Goal: Find specific page/section: Find specific page/section

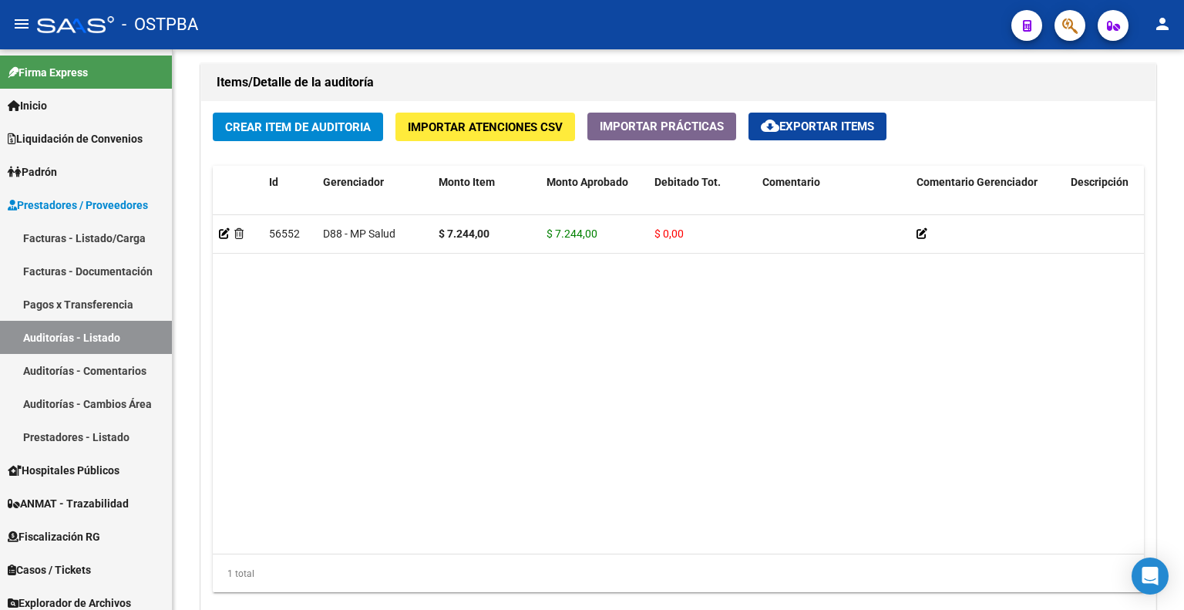
scroll to position [1079, 0]
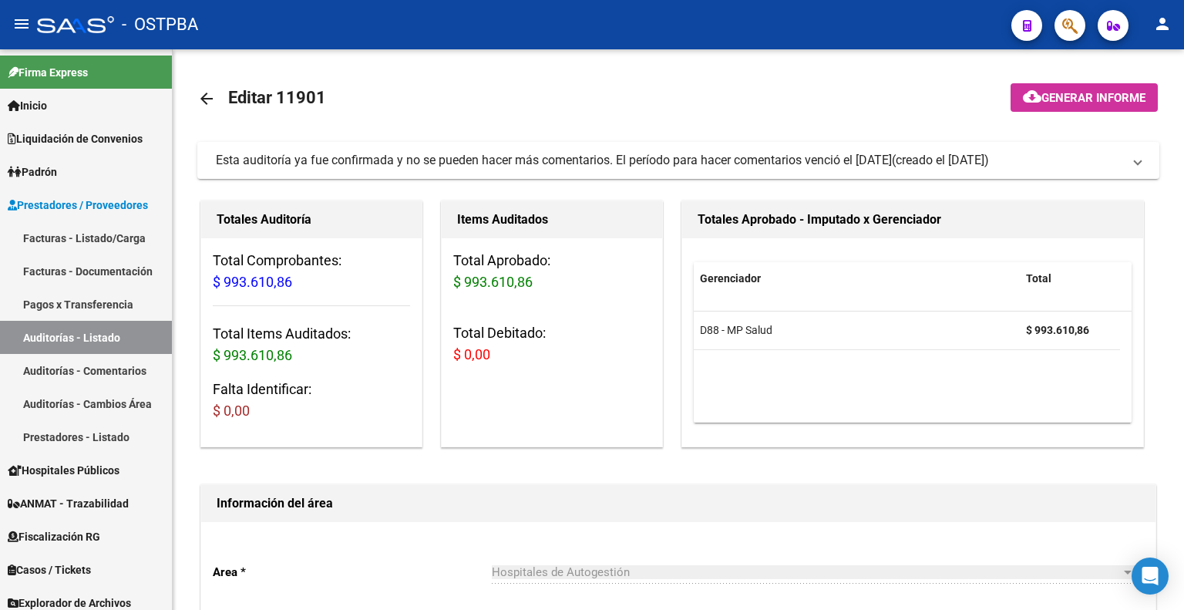
scroll to position [231, 0]
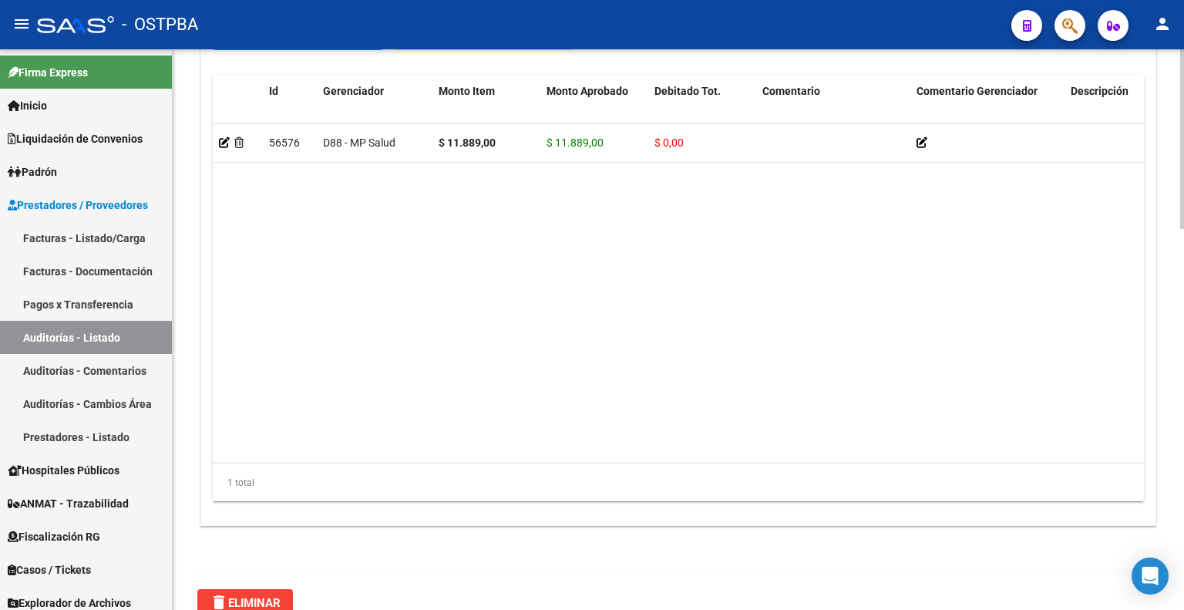
scroll to position [1188, 0]
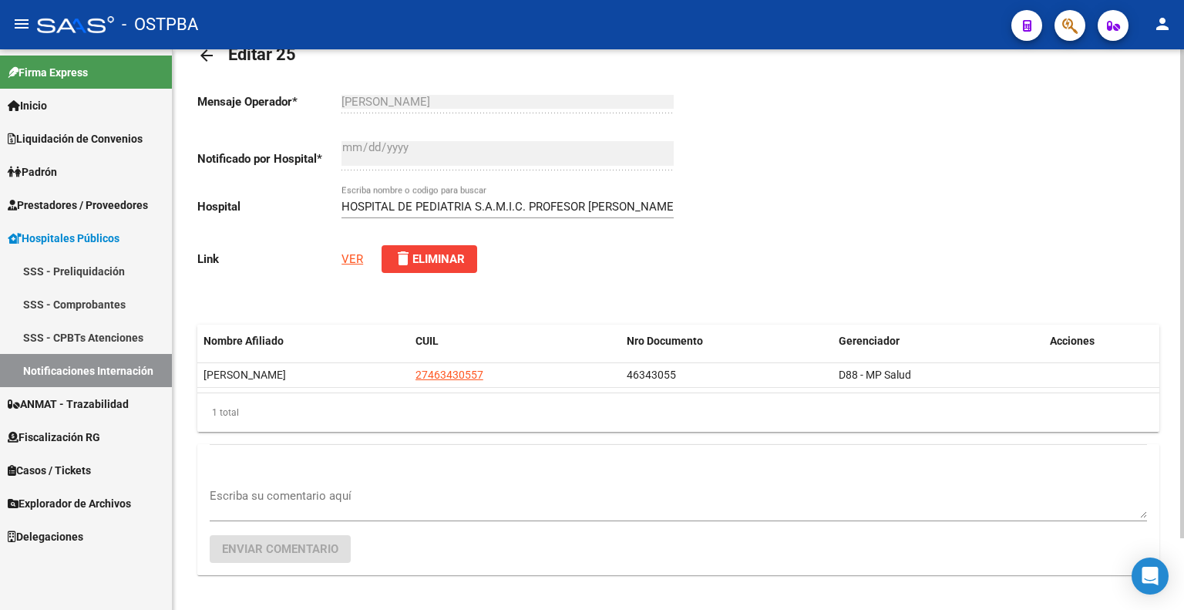
scroll to position [81, 0]
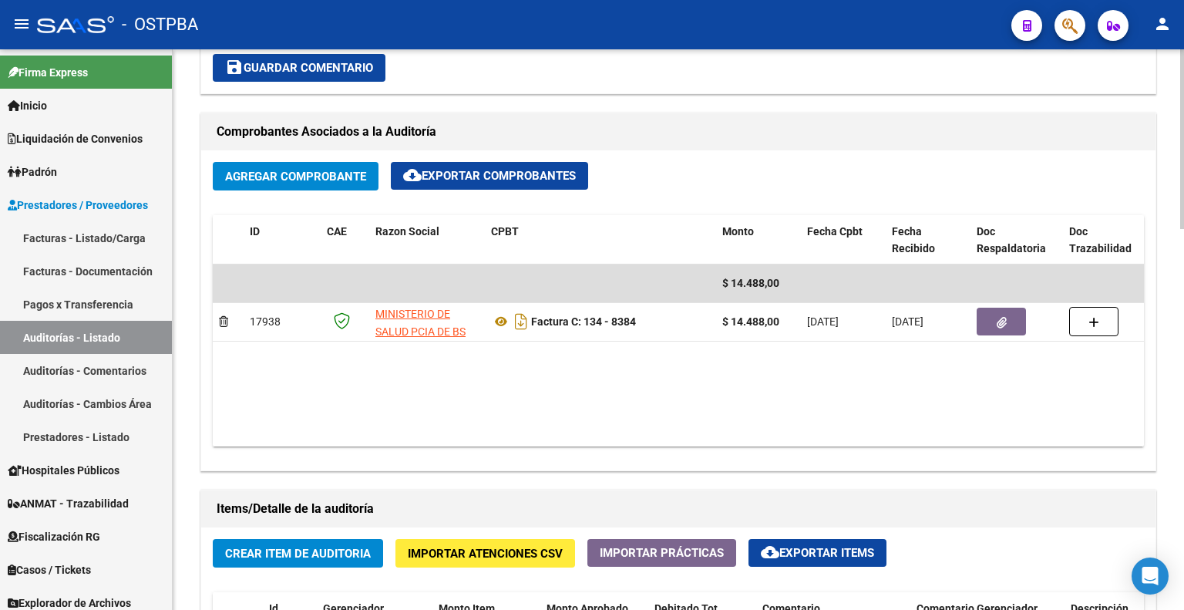
scroll to position [925, 0]
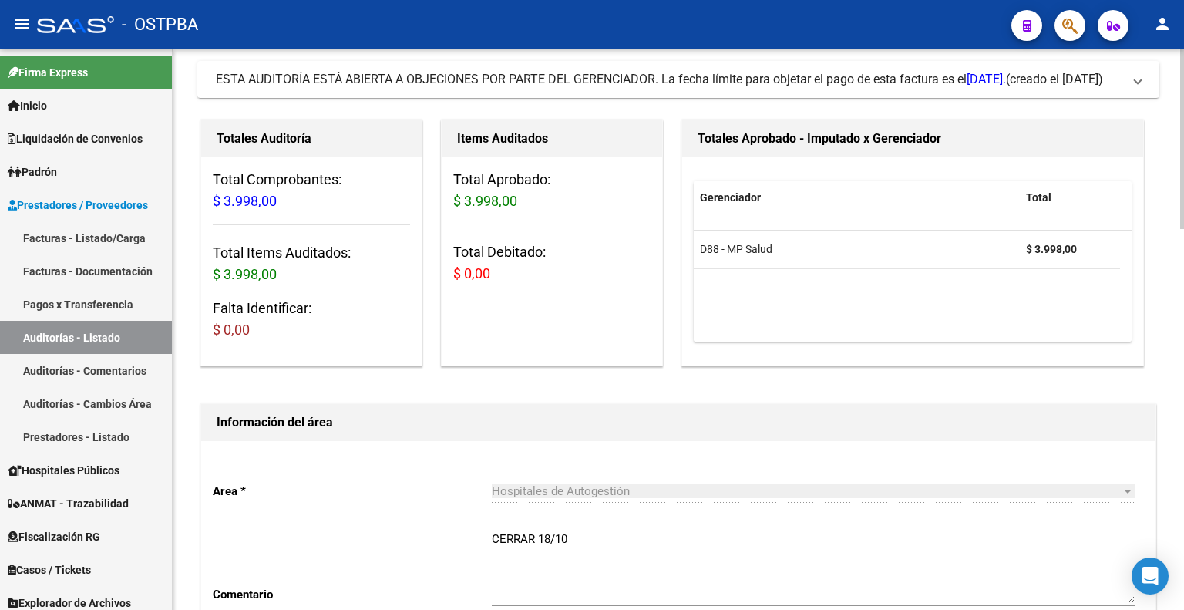
scroll to position [231, 0]
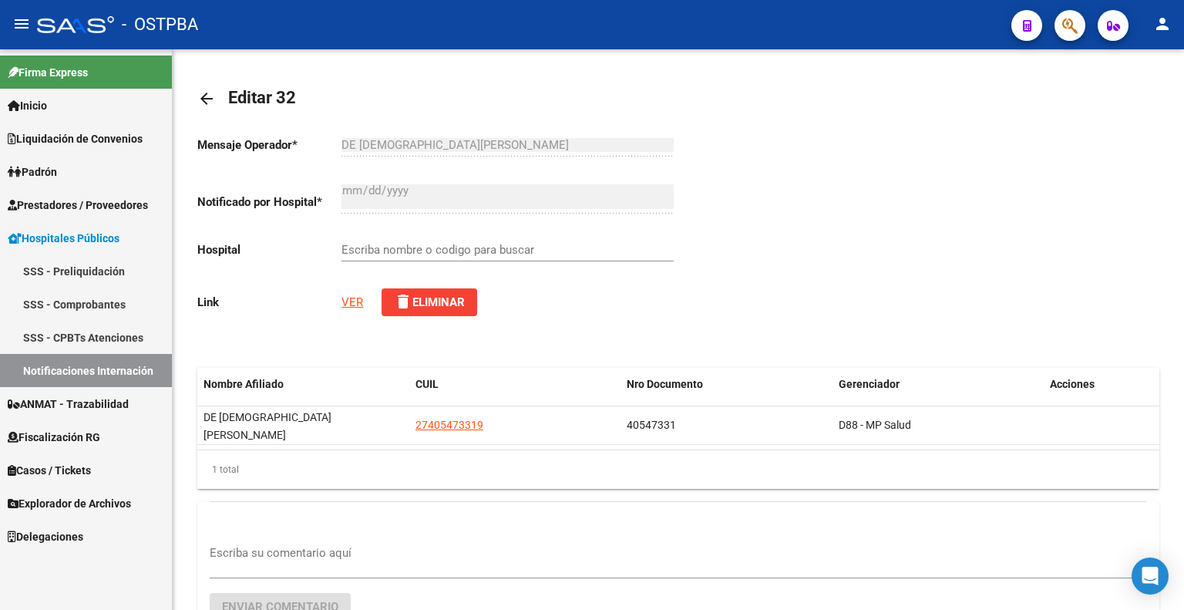
type input "HOSPITAL ZONAL GENERAL DE AGUDOS [PERSON_NAME]"
